Goal: Task Accomplishment & Management: Manage account settings

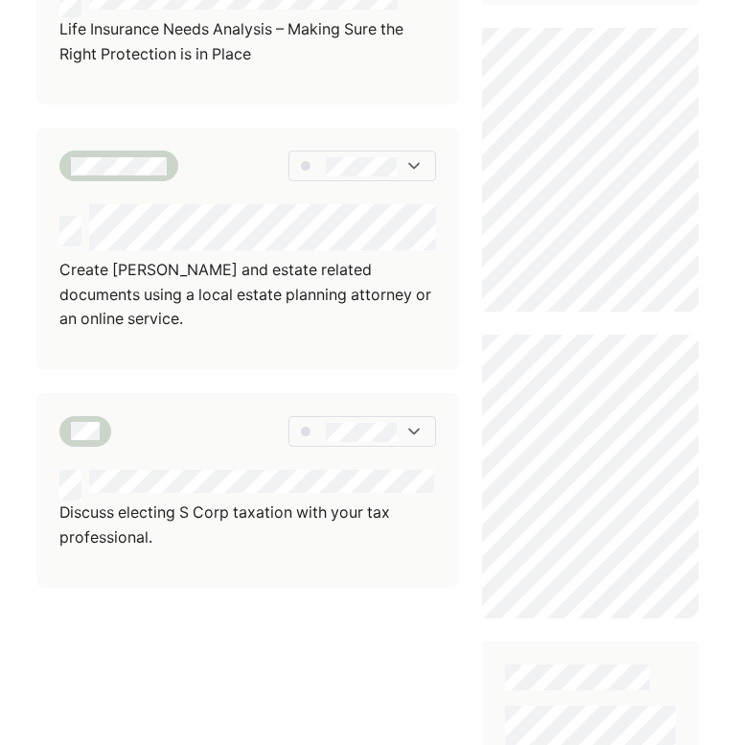
scroll to position [735, 0]
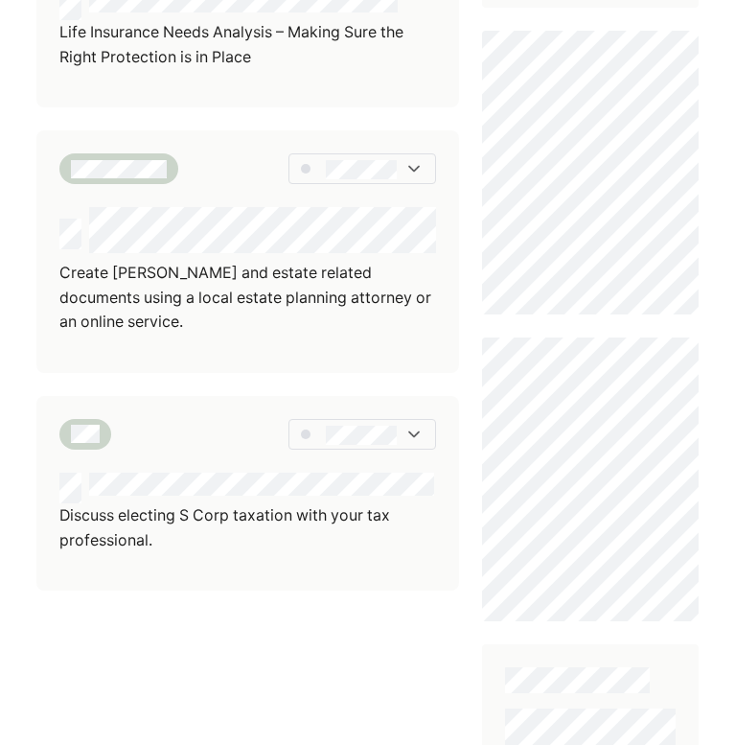
click at [726, 440] on div "Keeping your information up to date ensures your advisor can deliver the best s…" at bounding box center [367, 175] width 735 height 1820
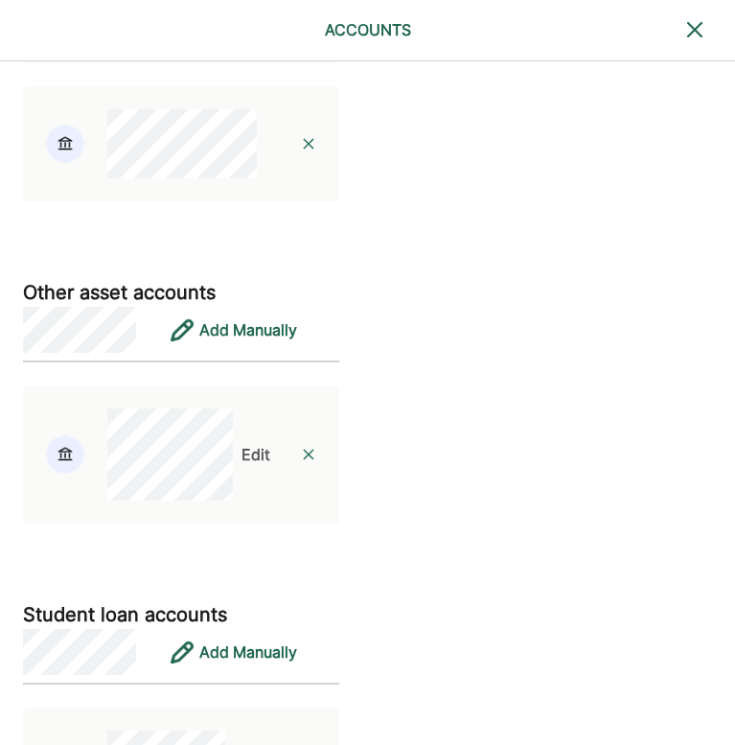
scroll to position [3514, 0]
click at [242, 466] on div "Edit" at bounding box center [256, 454] width 29 height 23
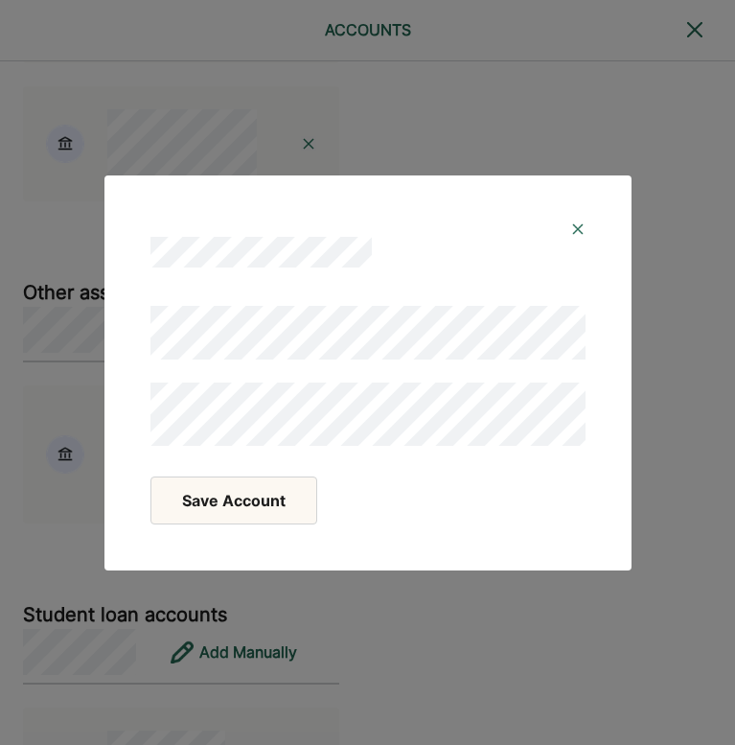
click at [267, 499] on button "Save Account" at bounding box center [234, 501] width 167 height 48
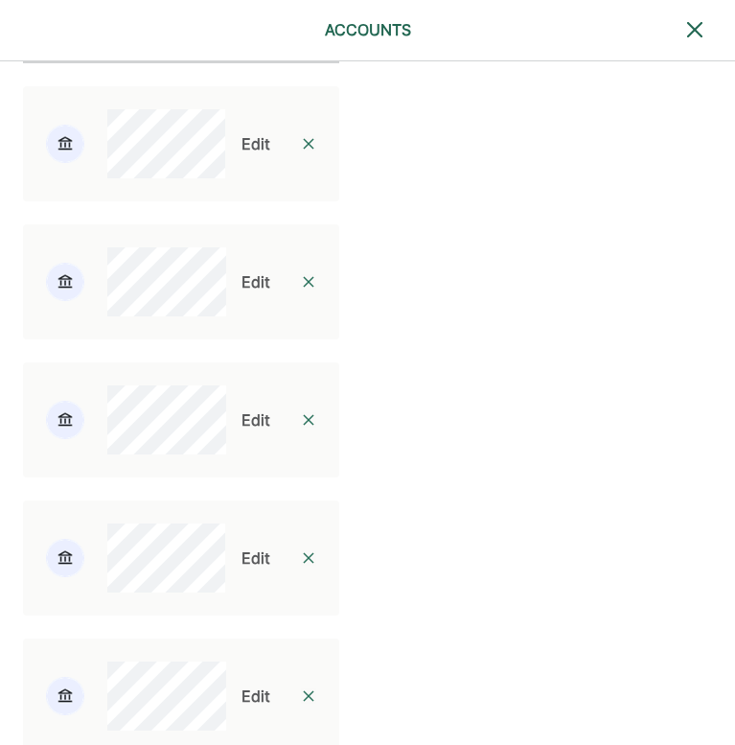
scroll to position [4135, 0]
click at [242, 156] on div "Edit" at bounding box center [256, 144] width 29 height 23
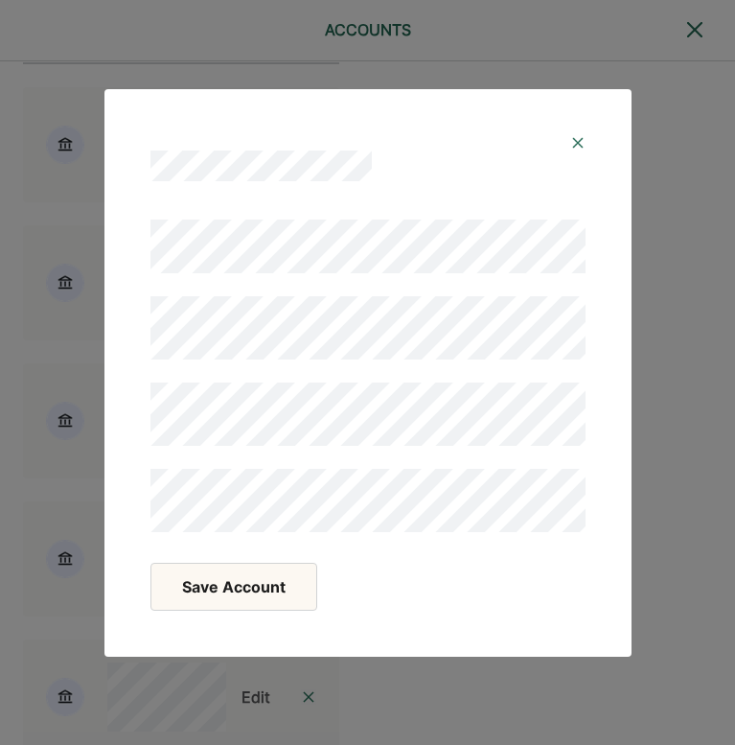
click at [272, 600] on button "Save Account" at bounding box center [234, 587] width 167 height 48
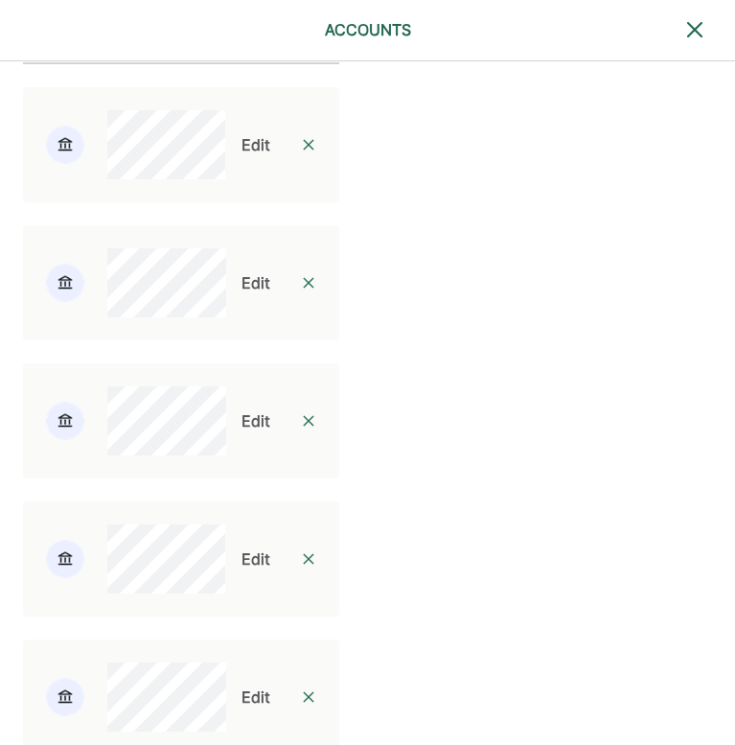
click at [242, 294] on div "Edit" at bounding box center [256, 282] width 29 height 23
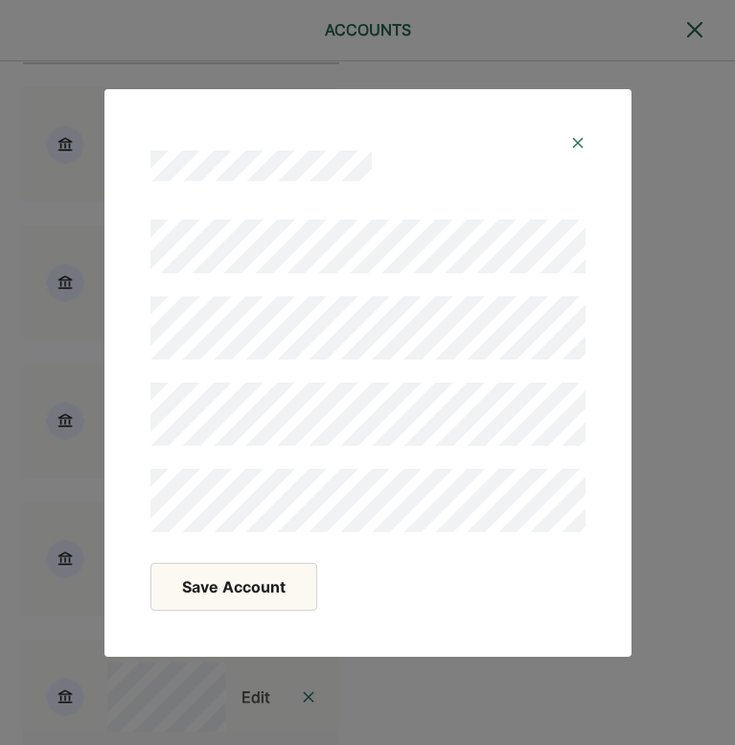
click at [283, 597] on button "Save Account" at bounding box center [234, 587] width 167 height 48
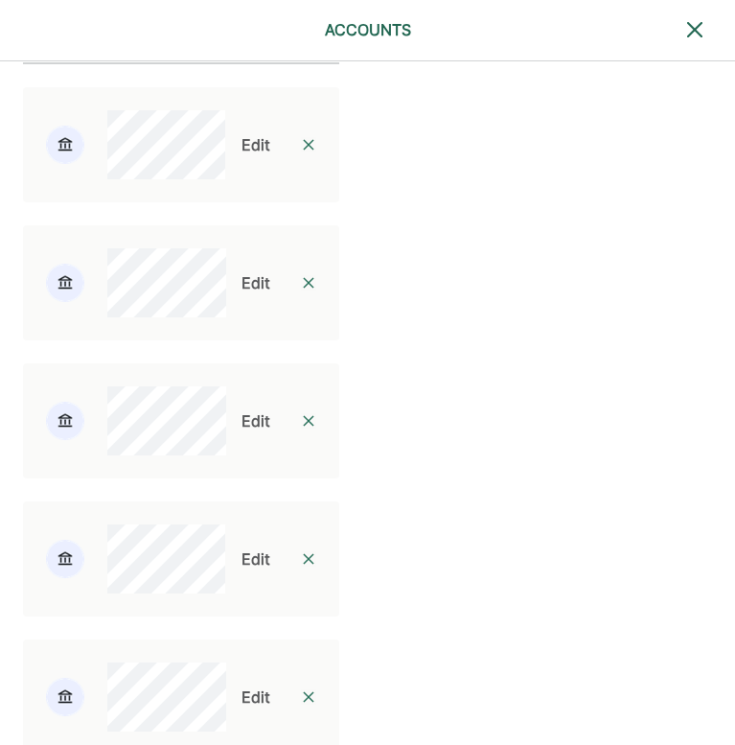
click at [242, 432] on div "Edit" at bounding box center [256, 420] width 29 height 23
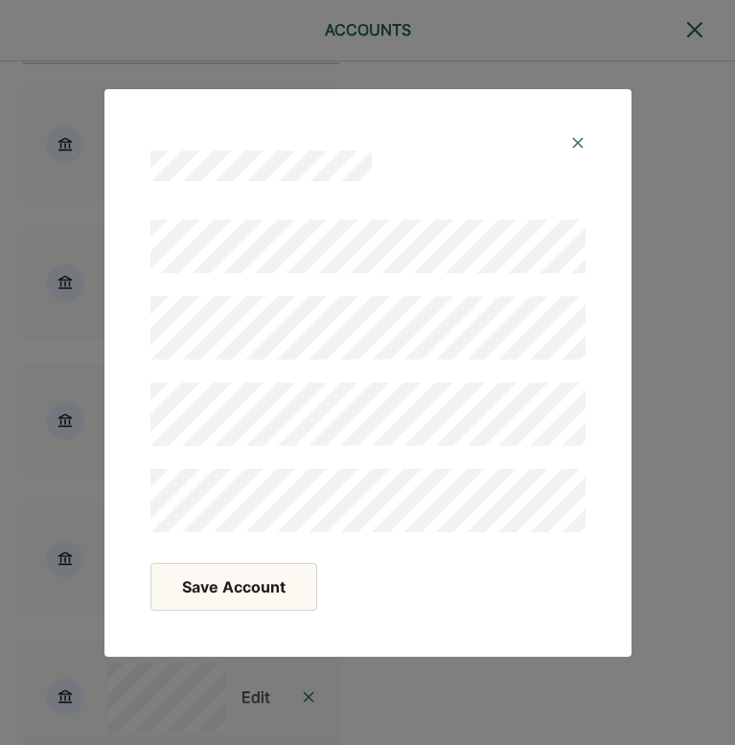
click at [273, 597] on button "Save Account" at bounding box center [234, 587] width 167 height 48
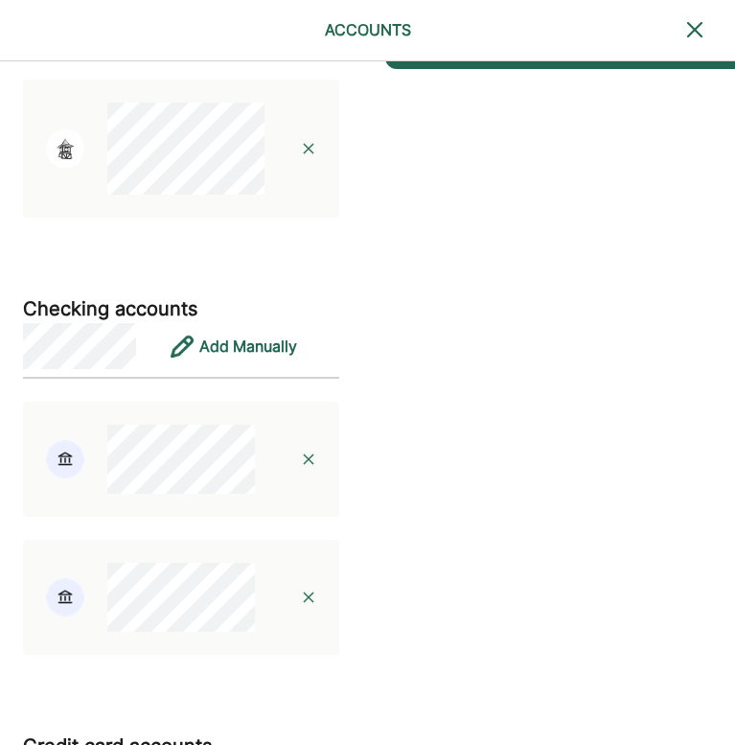
scroll to position [576, 0]
